Goal: Communication & Community: Ask a question

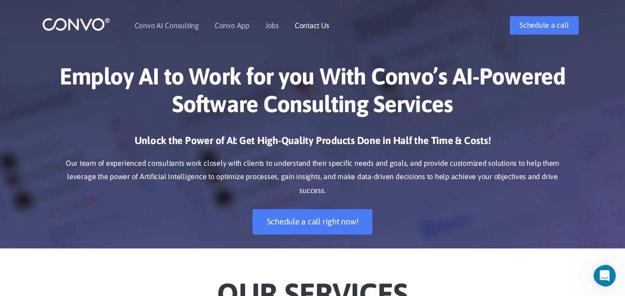
click at [329, 29] on link "Contact Us" at bounding box center [312, 25] width 35 height 7
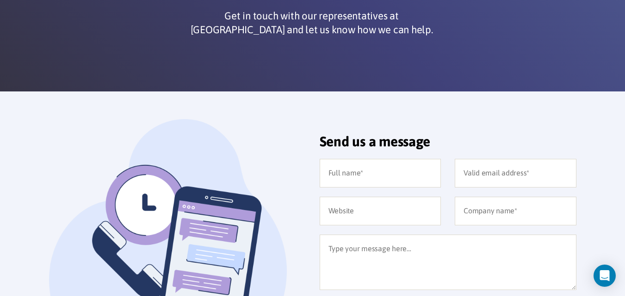
scroll to position [185, 0]
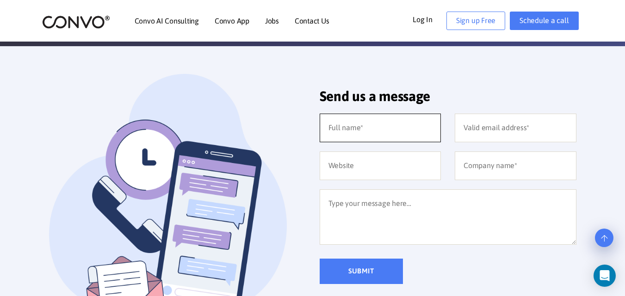
drag, startPoint x: 386, startPoint y: 130, endPoint x: 379, endPoint y: 131, distance: 7.0
click at [379, 131] on input "text" at bounding box center [381, 128] width 122 height 29
type input "Anne Nelson"
type input "anne@polarisjanitorial.com"
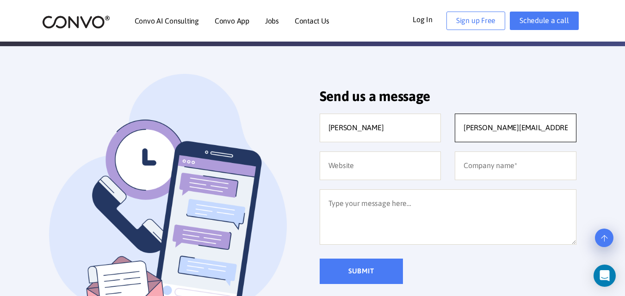
type input "Polaris Janitorial"
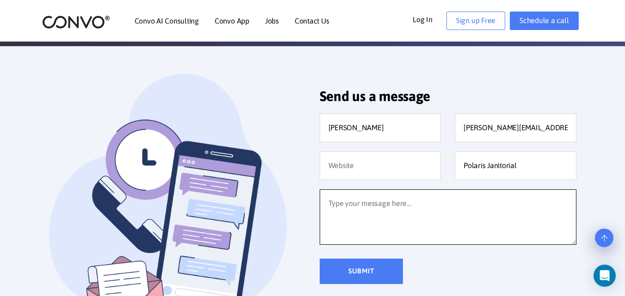
click at [372, 224] on textarea at bounding box center [448, 218] width 257 height 56
paste textarea "Would your company be interested in a complimentary cleaning quote? We have the…"
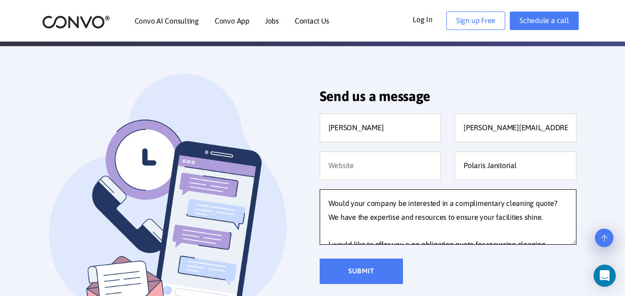
scroll to position [184, 0]
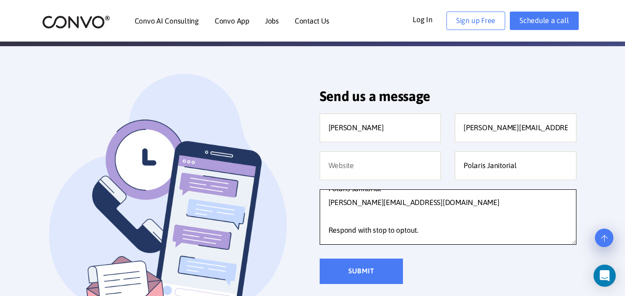
type textarea "Would your company be interested in a complimentary cleaning quote? We have the…"
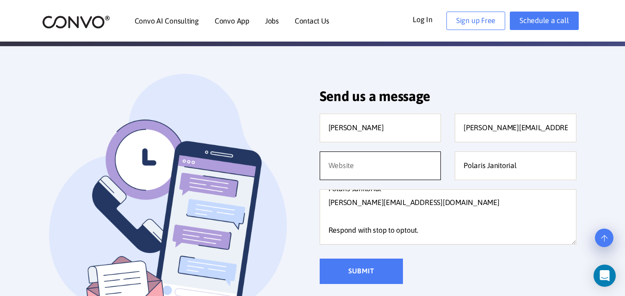
click at [353, 162] on input "text" at bounding box center [381, 166] width 122 height 29
type input "http://polarisjanitorial.com/"
click at [358, 276] on input "Submit" at bounding box center [361, 271] width 83 height 25
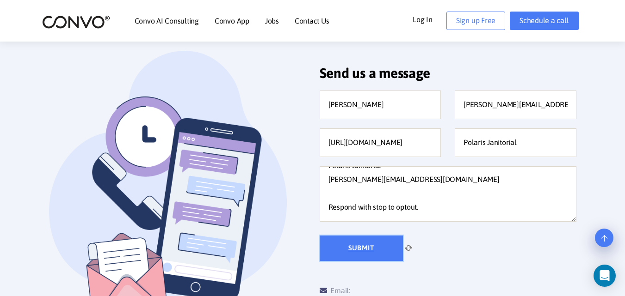
scroll to position [370, 0]
